Goal: Transaction & Acquisition: Download file/media

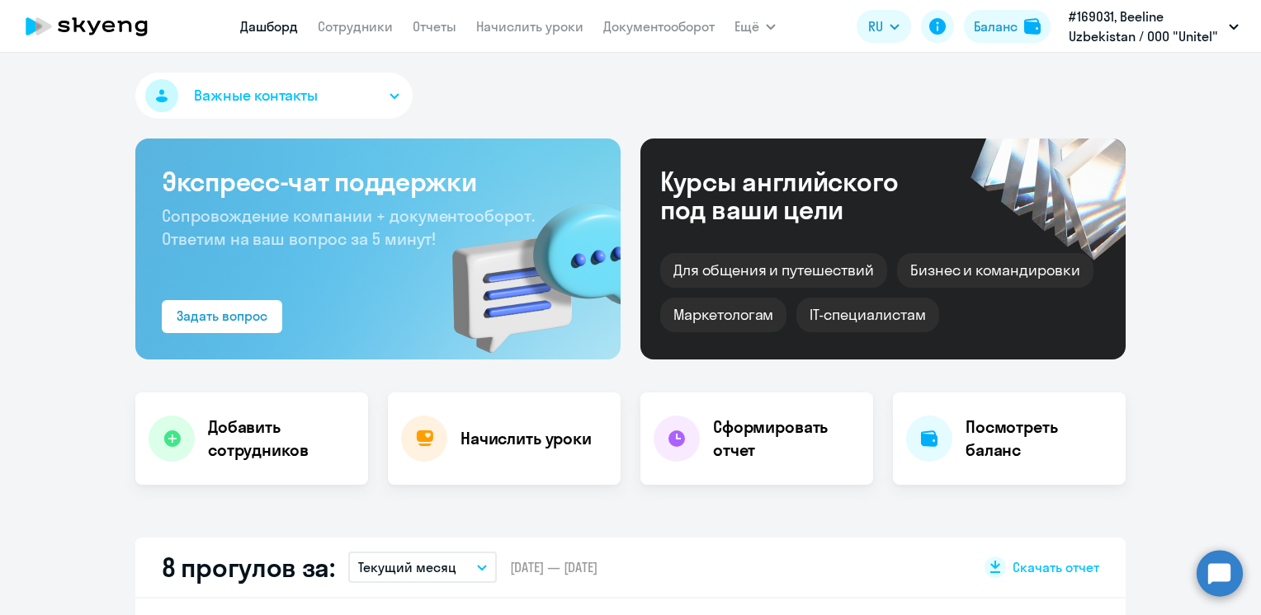
select select "30"
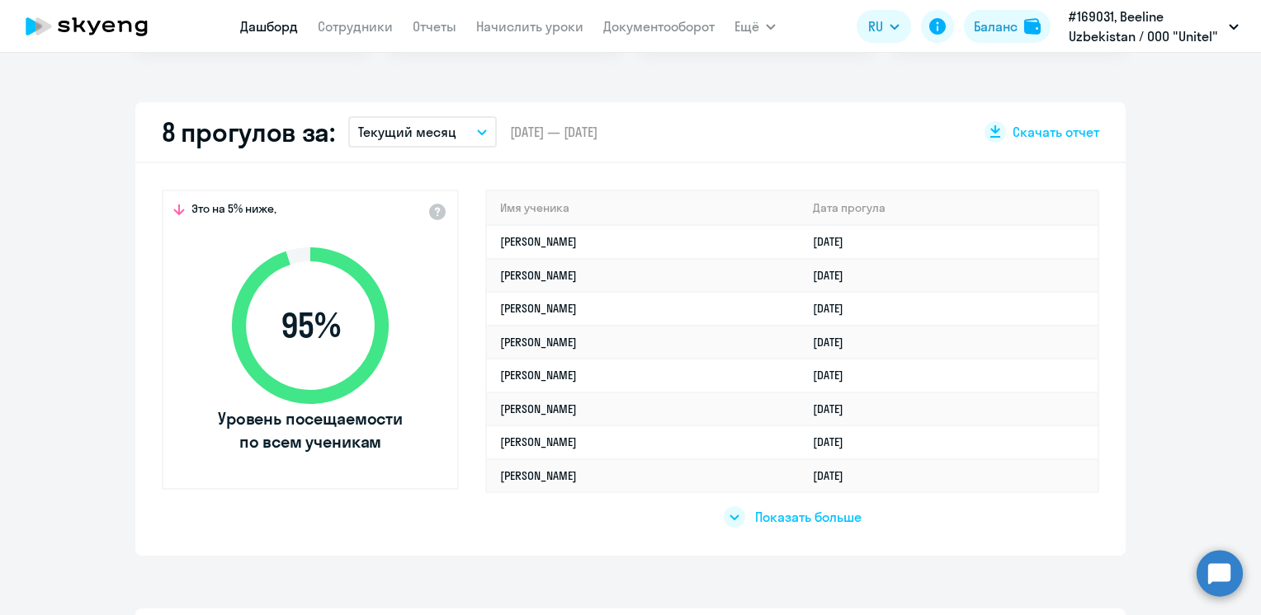
scroll to position [430, 0]
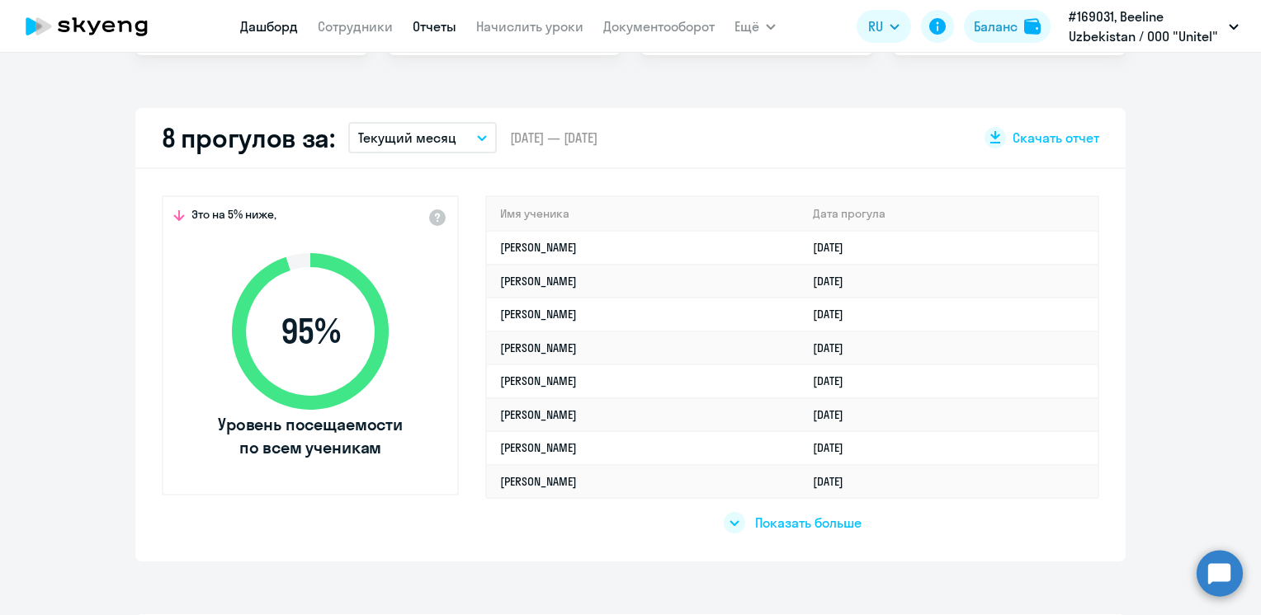
click at [436, 31] on link "Отчеты" at bounding box center [435, 26] width 44 height 17
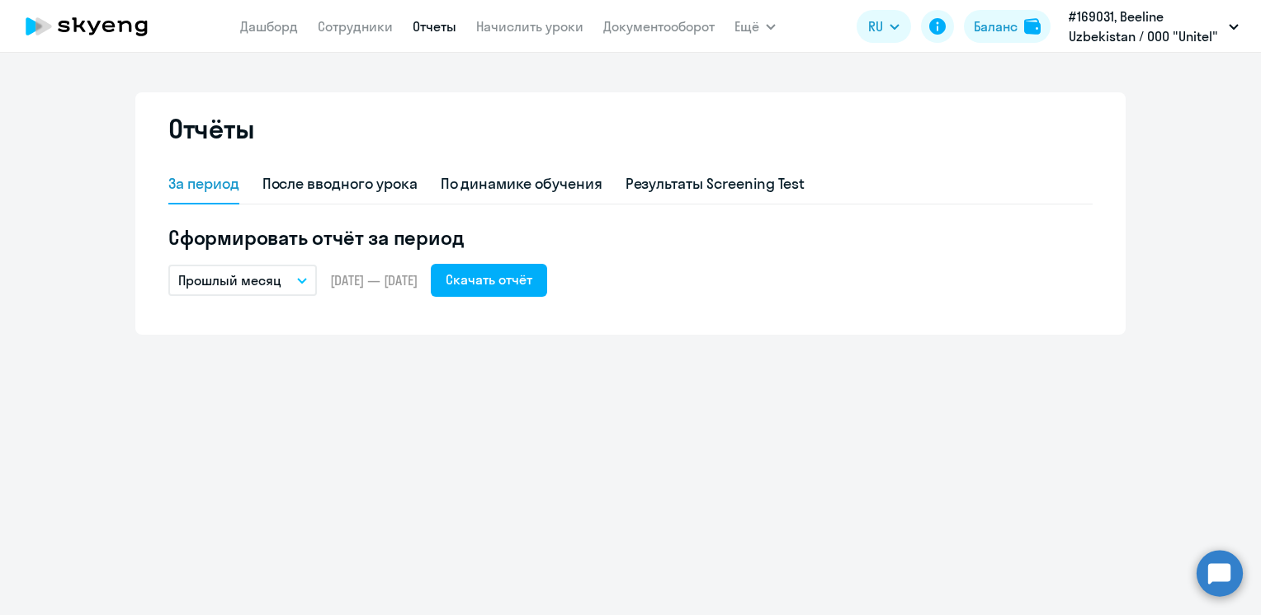
click at [293, 279] on button "Прошлый месяц" at bounding box center [242, 280] width 149 height 31
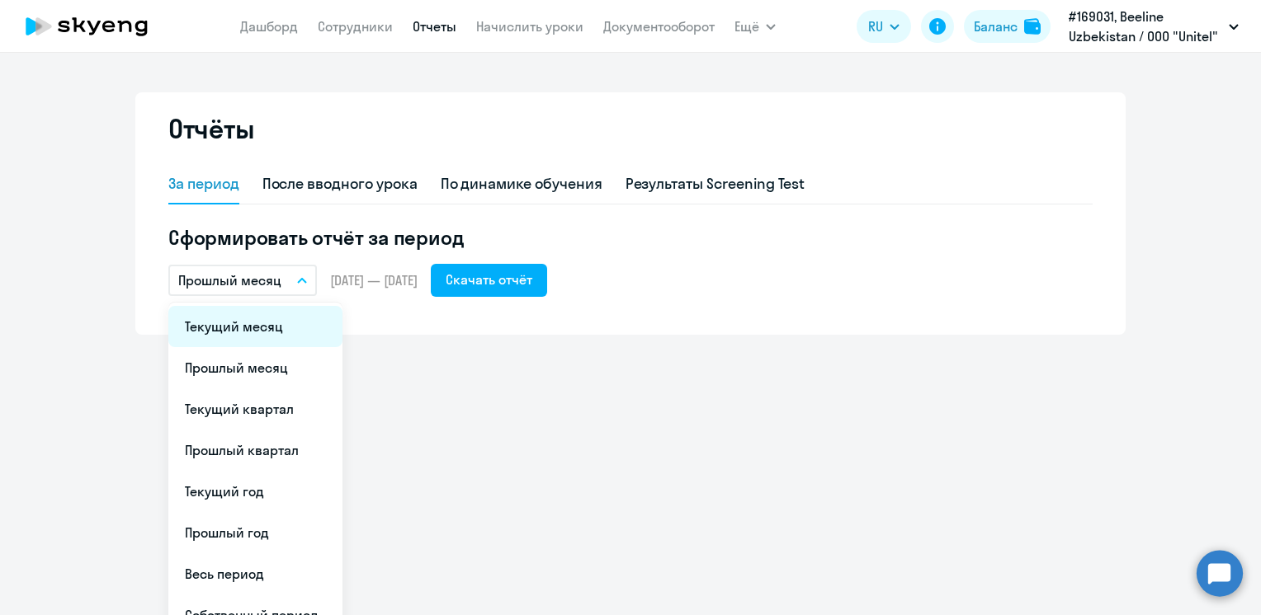
click at [275, 334] on li "Текущий месяц" at bounding box center [255, 326] width 174 height 41
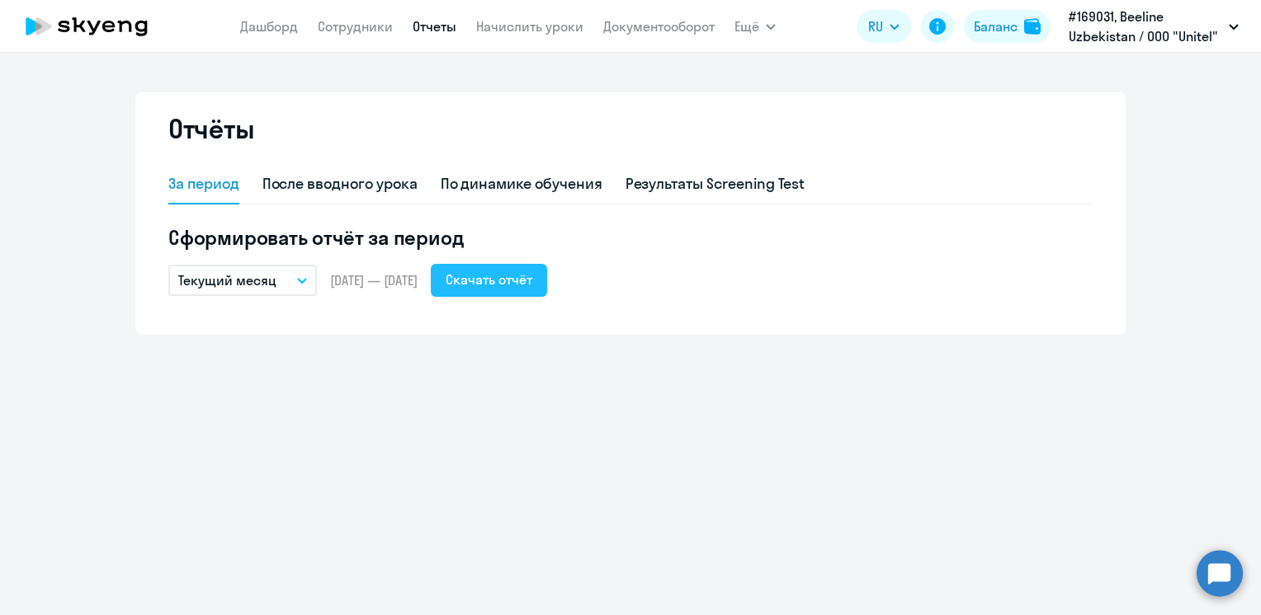
click at [517, 278] on div "Скачать отчёт" at bounding box center [489, 280] width 87 height 20
click at [525, 276] on div "Скачать отчёт" at bounding box center [489, 280] width 87 height 20
